Goal: Share content: Share content

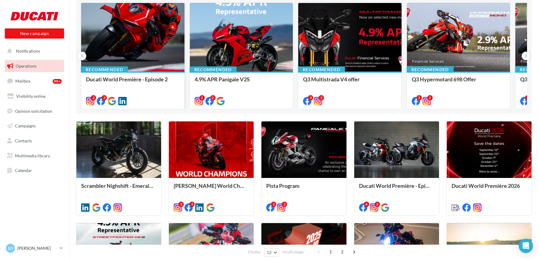
scroll to position [68, 0]
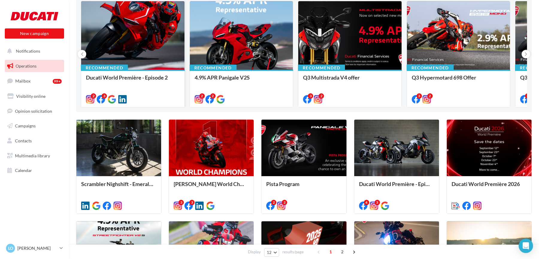
click at [172, 30] on div at bounding box center [132, 35] width 103 height 69
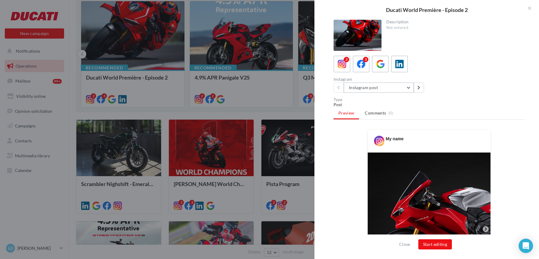
click at [383, 91] on button "Instagram post" at bounding box center [379, 88] width 70 height 10
click at [528, 10] on button "button" at bounding box center [527, 9] width 24 height 18
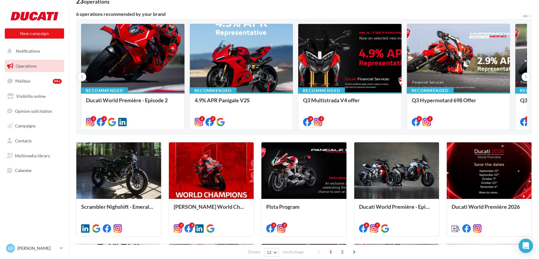
scroll to position [45, 0]
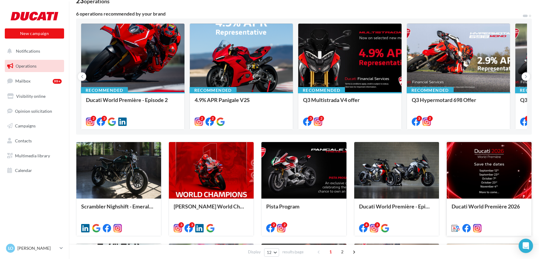
click at [458, 170] on div at bounding box center [489, 170] width 85 height 57
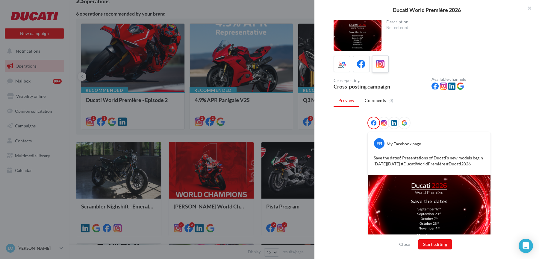
click at [379, 65] on icon at bounding box center [380, 64] width 9 height 9
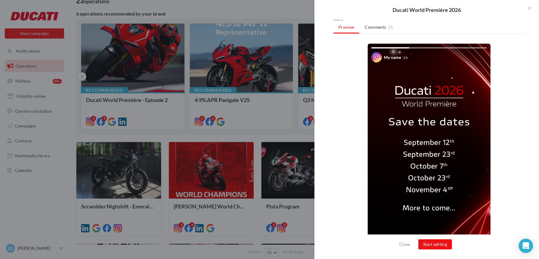
scroll to position [110, 0]
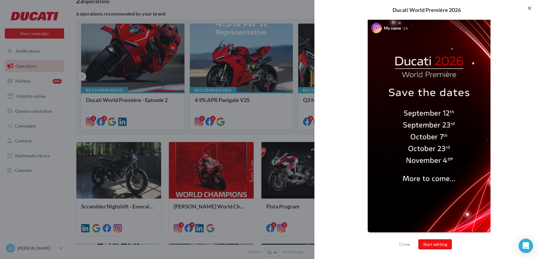
click at [528, 7] on button "button" at bounding box center [527, 9] width 24 height 18
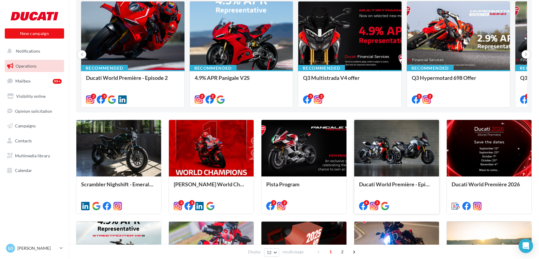
scroll to position [68, 0]
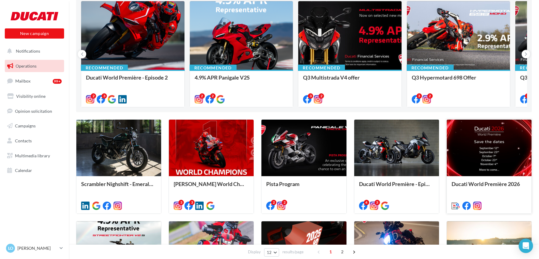
click at [483, 147] on div at bounding box center [489, 148] width 85 height 57
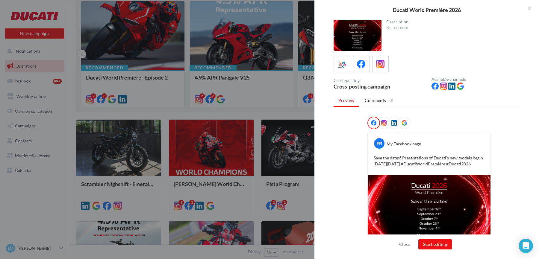
click at [393, 196] on img at bounding box center [429, 209] width 123 height 69
click at [419, 243] on button "Start editing" at bounding box center [435, 244] width 34 height 10
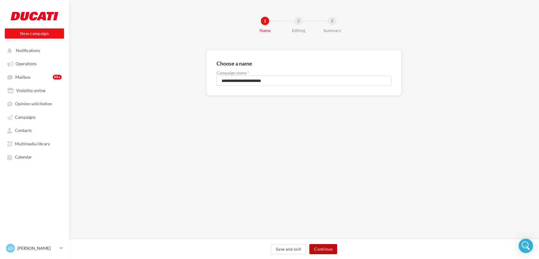
click at [323, 250] on button "Continue" at bounding box center [323, 249] width 28 height 10
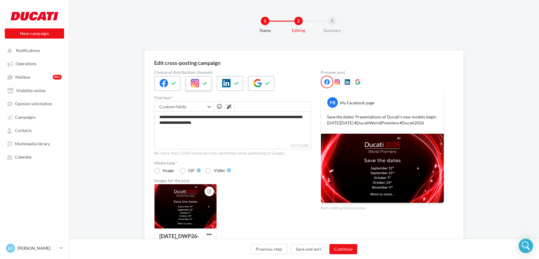
click at [195, 79] on icon at bounding box center [195, 83] width 8 height 8
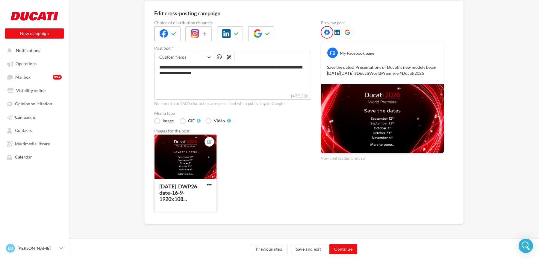
click at [194, 167] on div at bounding box center [185, 157] width 62 height 45
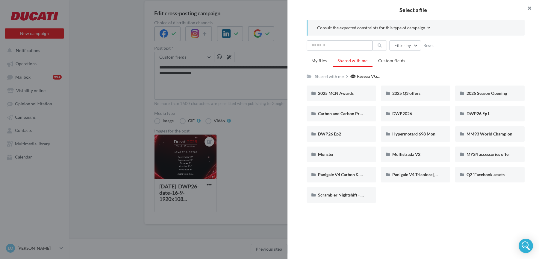
click at [528, 9] on button "button" at bounding box center [527, 9] width 24 height 18
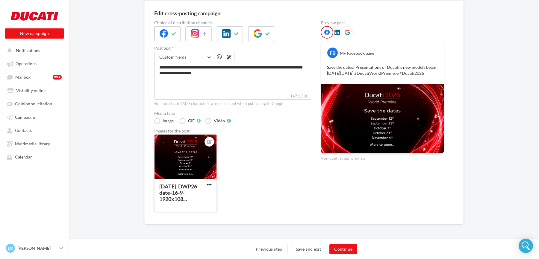
click at [195, 149] on div at bounding box center [185, 157] width 62 height 45
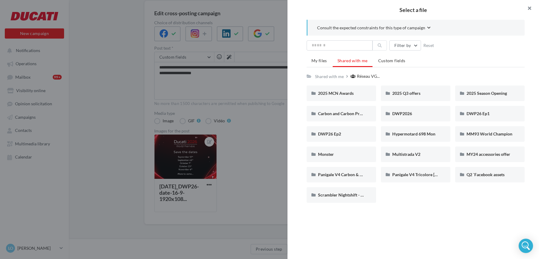
click at [528, 8] on button "button" at bounding box center [527, 9] width 24 height 18
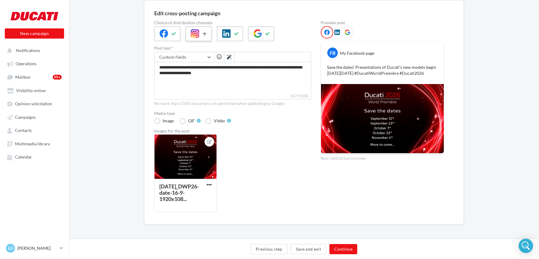
click at [203, 35] on icon at bounding box center [205, 34] width 5 height 4
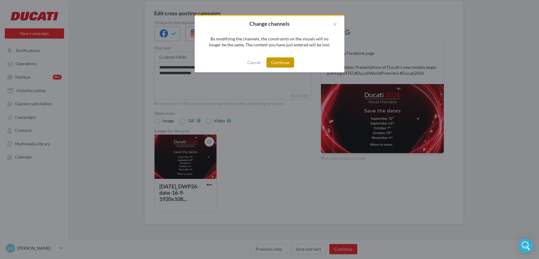
click at [272, 64] on button "Continue" at bounding box center [280, 62] width 28 height 10
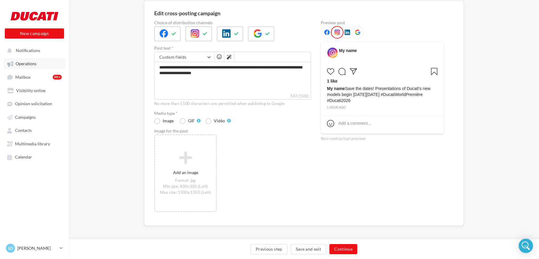
click at [38, 60] on link "Operations" at bounding box center [35, 63] width 62 height 11
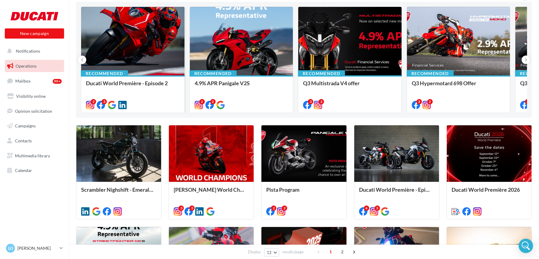
scroll to position [71, 0]
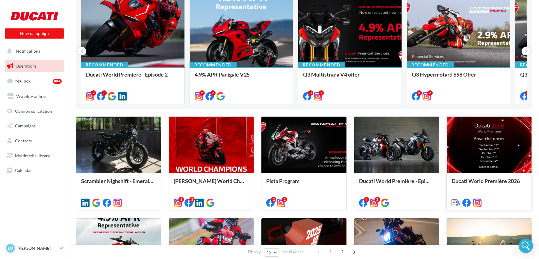
click at [478, 156] on div at bounding box center [489, 145] width 85 height 57
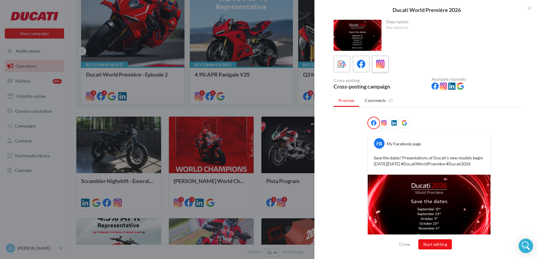
click at [381, 69] on span at bounding box center [380, 64] width 9 height 9
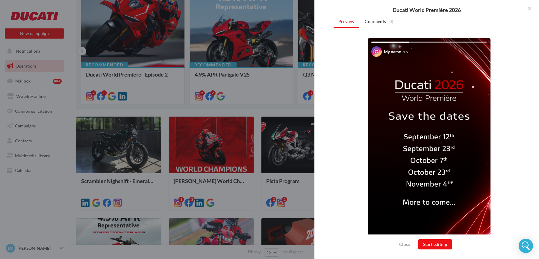
scroll to position [110, 0]
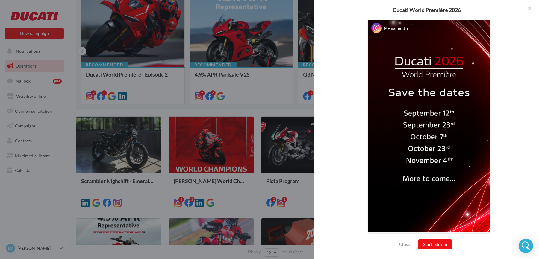
click at [395, 116] on img at bounding box center [429, 123] width 123 height 218
